Goal: Communication & Community: Ask a question

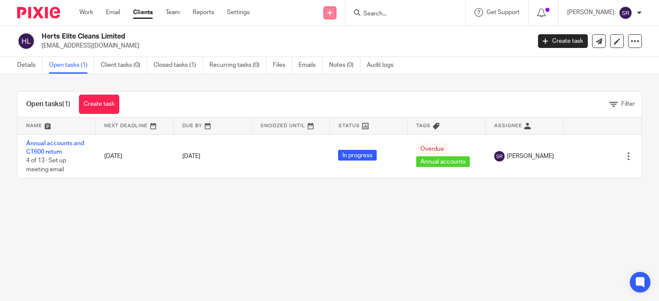
click at [336, 15] on link at bounding box center [329, 12] width 13 height 13
click at [183, 38] on h2 "Herts Elite Cleans Limited" at bounding box center [235, 36] width 387 height 9
click at [406, 17] on input "Search" at bounding box center [400, 14] width 77 height 8
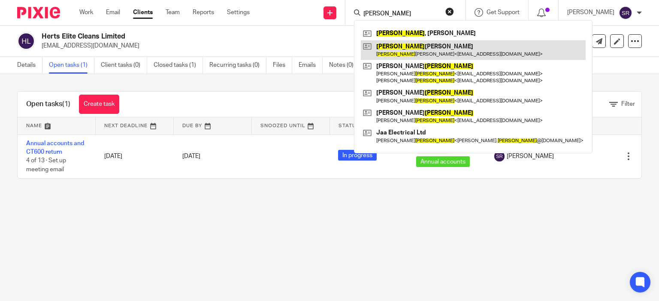
type input "martin"
click at [438, 56] on link at bounding box center [473, 50] width 225 height 20
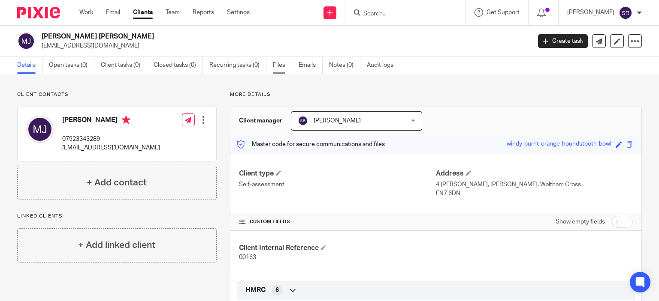
click at [277, 65] on link "Files" at bounding box center [282, 65] width 19 height 17
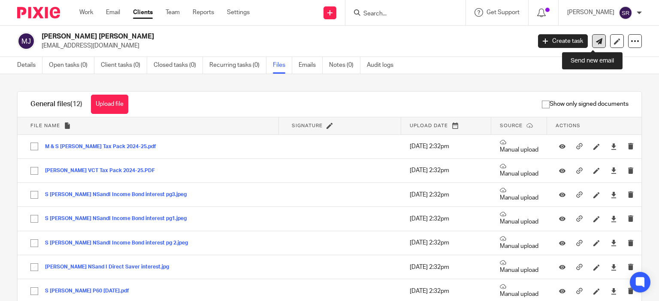
click at [595, 44] on icon at bounding box center [598, 41] width 6 height 6
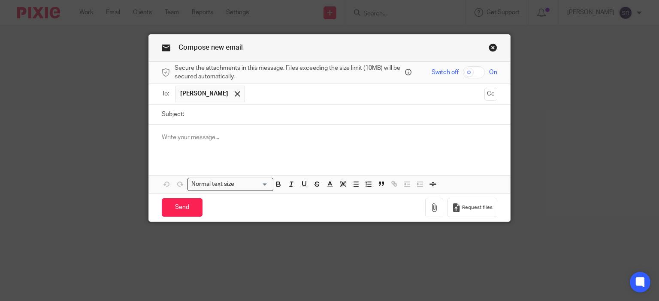
click at [223, 120] on input "Subject:" at bounding box center [342, 114] width 309 height 19
type input "Tax returns 2024"
click at [224, 138] on p at bounding box center [330, 137] width 336 height 9
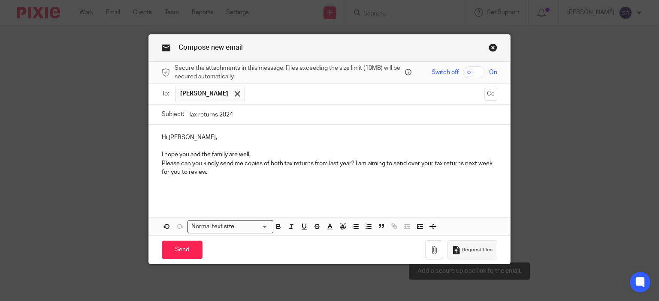
click at [481, 256] on button "Request files" at bounding box center [472, 250] width 50 height 19
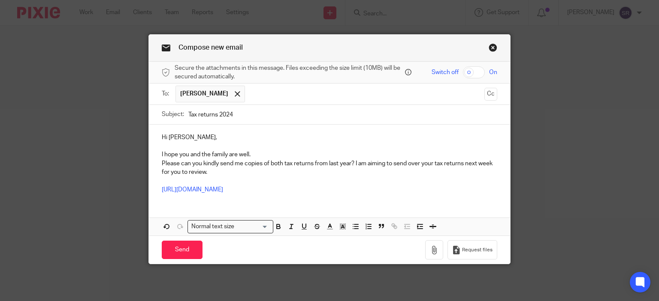
click at [269, 156] on p "I hope you and the family are well." at bounding box center [330, 154] width 336 height 9
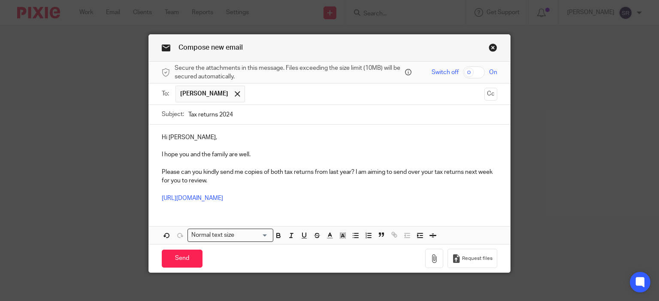
click at [352, 174] on p "Please can you kindly send me copies of both tax returns from last year? I am a…" at bounding box center [330, 177] width 336 height 18
drag, startPoint x: 346, startPoint y: 171, endPoint x: 478, endPoint y: 188, distance: 132.7
click at [478, 188] on div "Hi Martin, I hope you and the family are well. Please can you kindly send me co…" at bounding box center [329, 167] width 361 height 84
copy p "r? I am aiming to send over your tax returns next week for you to review."
click at [418, 196] on p "https://taxassist-accountants.usepixie.net/u/e2b2c386673b7bc10c77164920d8f1a6" at bounding box center [330, 198] width 336 height 9
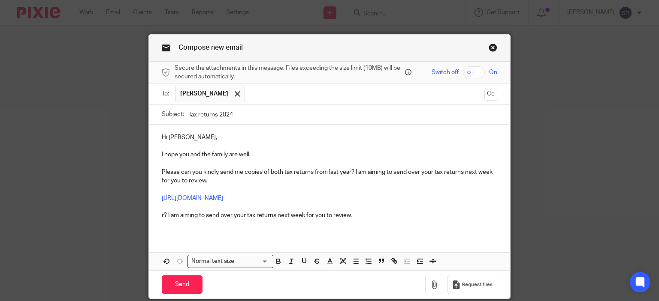
drag, startPoint x: 352, startPoint y: 172, endPoint x: 420, endPoint y: 183, distance: 69.1
click at [420, 183] on p "Please can you kindly send me copies of both tax returns from last year? I am a…" at bounding box center [330, 177] width 336 height 18
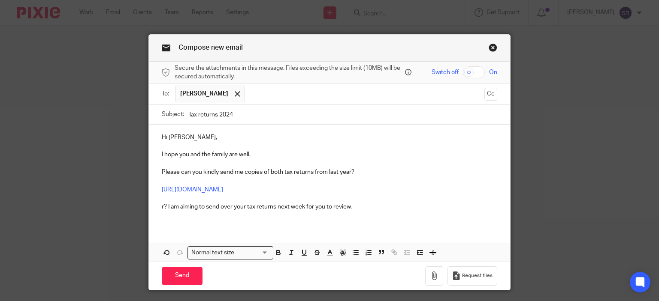
click at [164, 209] on p "r? I am aiming to send over your tax returns next week for you to review." at bounding box center [330, 207] width 336 height 9
click at [173, 279] on input "Send" at bounding box center [182, 276] width 41 height 18
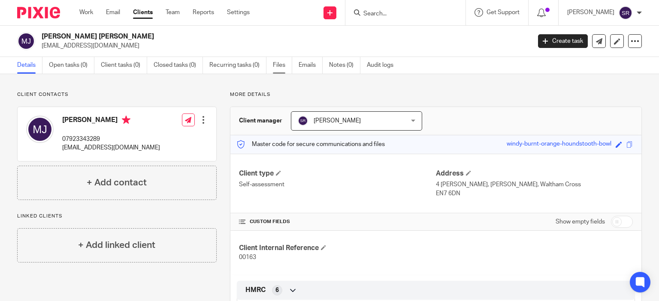
click at [277, 63] on link "Files" at bounding box center [282, 65] width 19 height 17
